Goal: Use online tool/utility: Utilize a website feature to perform a specific function

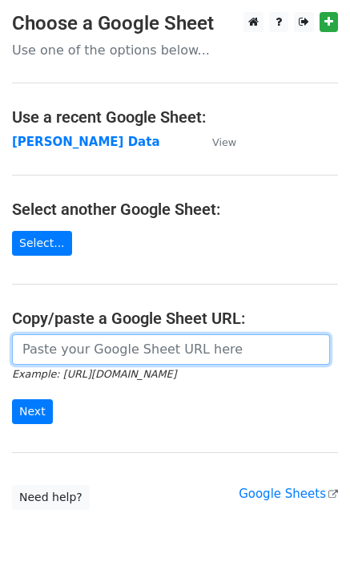
drag, startPoint x: 30, startPoint y: 348, endPoint x: 38, endPoint y: 374, distance: 27.4
click at [33, 349] on input "url" at bounding box center [171, 349] width 318 height 30
paste input "[URL][DOMAIN_NAME]"
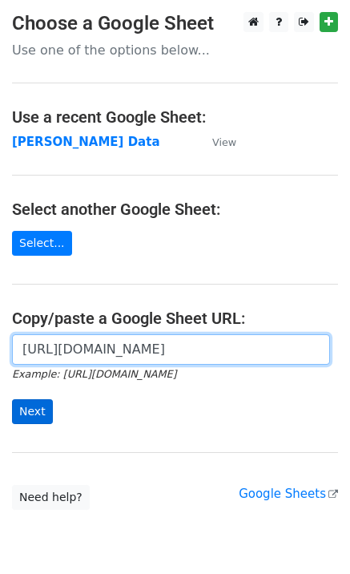
scroll to position [0, 478]
type input "[URL][DOMAIN_NAME]"
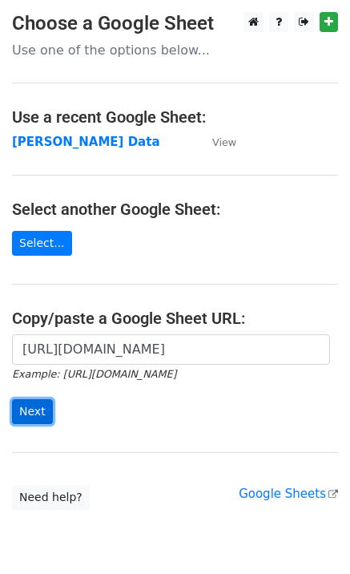
scroll to position [0, 0]
drag, startPoint x: 37, startPoint y: 408, endPoint x: 16, endPoint y: 408, distance: 20.8
click at [34, 409] on input "Next" at bounding box center [32, 411] width 41 height 25
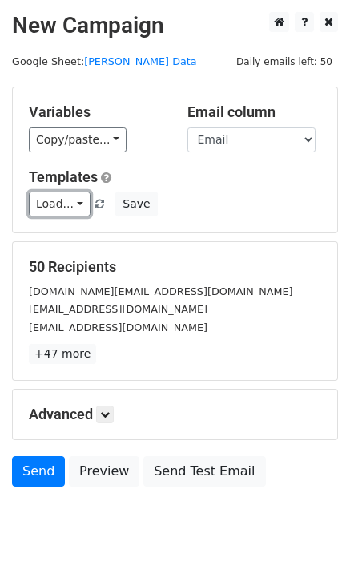
click at [52, 204] on link "Load..." at bounding box center [60, 203] width 62 height 25
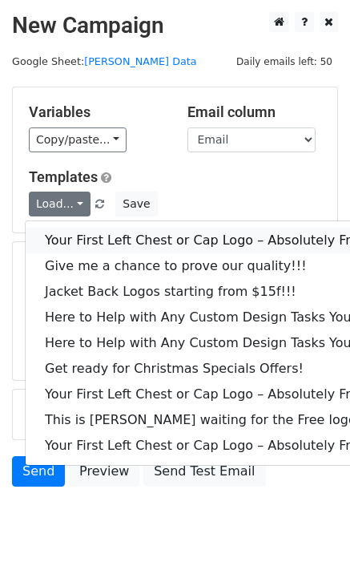
click at [62, 242] on link "Your First Left Chest or Cap Logo – Absolutely Free" at bounding box center [217, 241] width 382 height 26
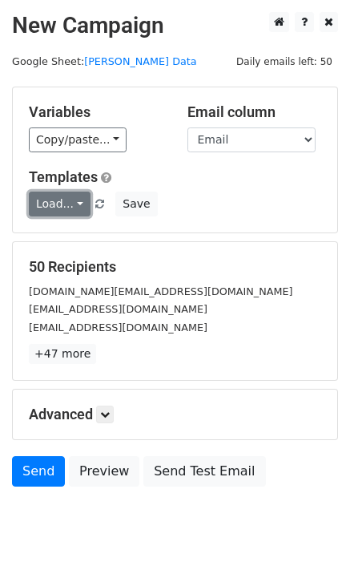
click at [63, 203] on link "Load..." at bounding box center [60, 203] width 62 height 25
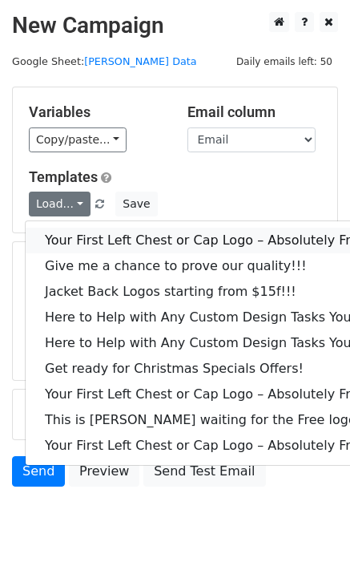
click at [70, 240] on link "Your First Left Chest or Cap Logo – Absolutely Free" at bounding box center [217, 241] width 382 height 26
